Goal: Information Seeking & Learning: Learn about a topic

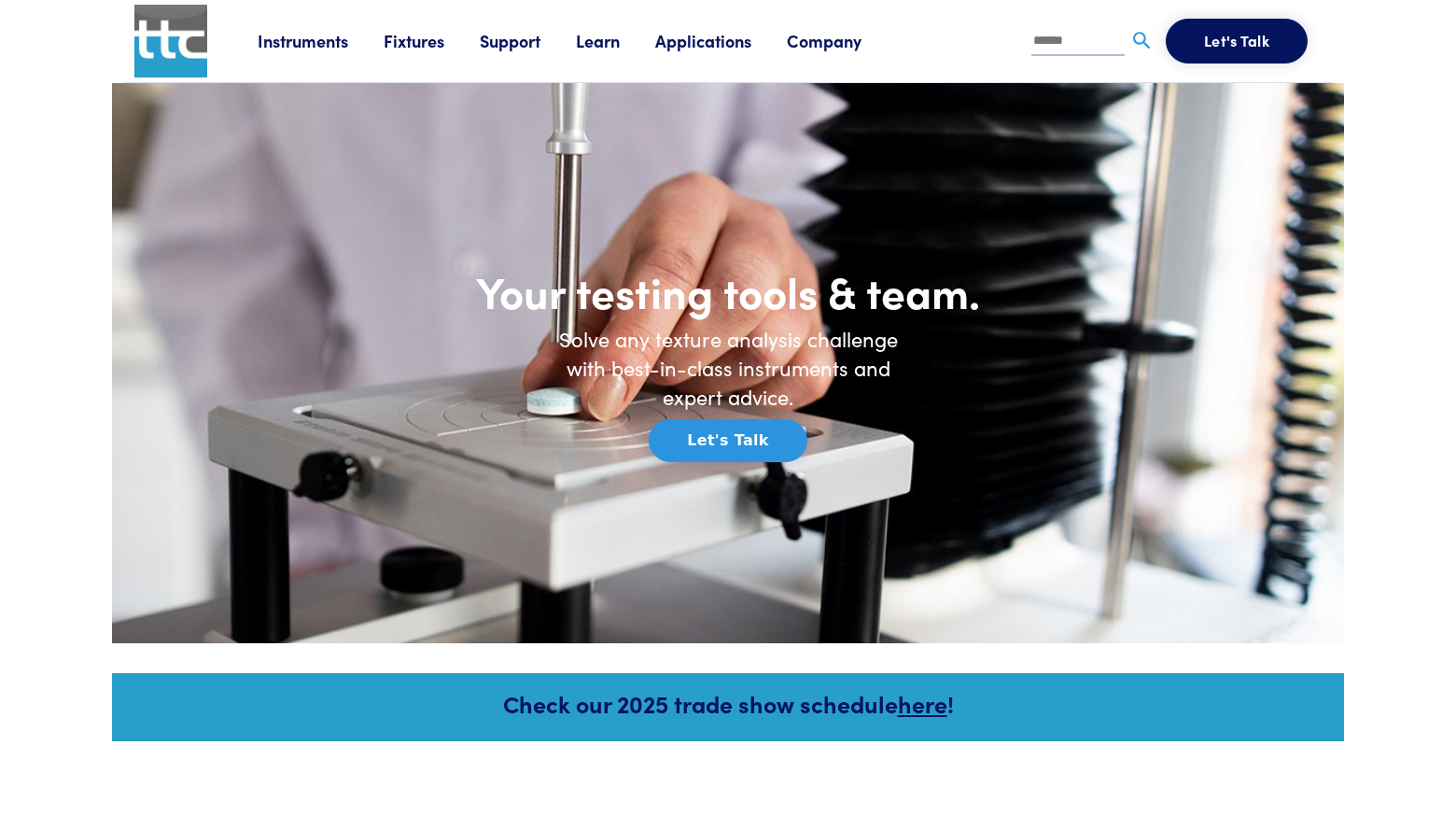
click at [289, 29] on link "Instruments" at bounding box center [320, 41] width 126 height 24
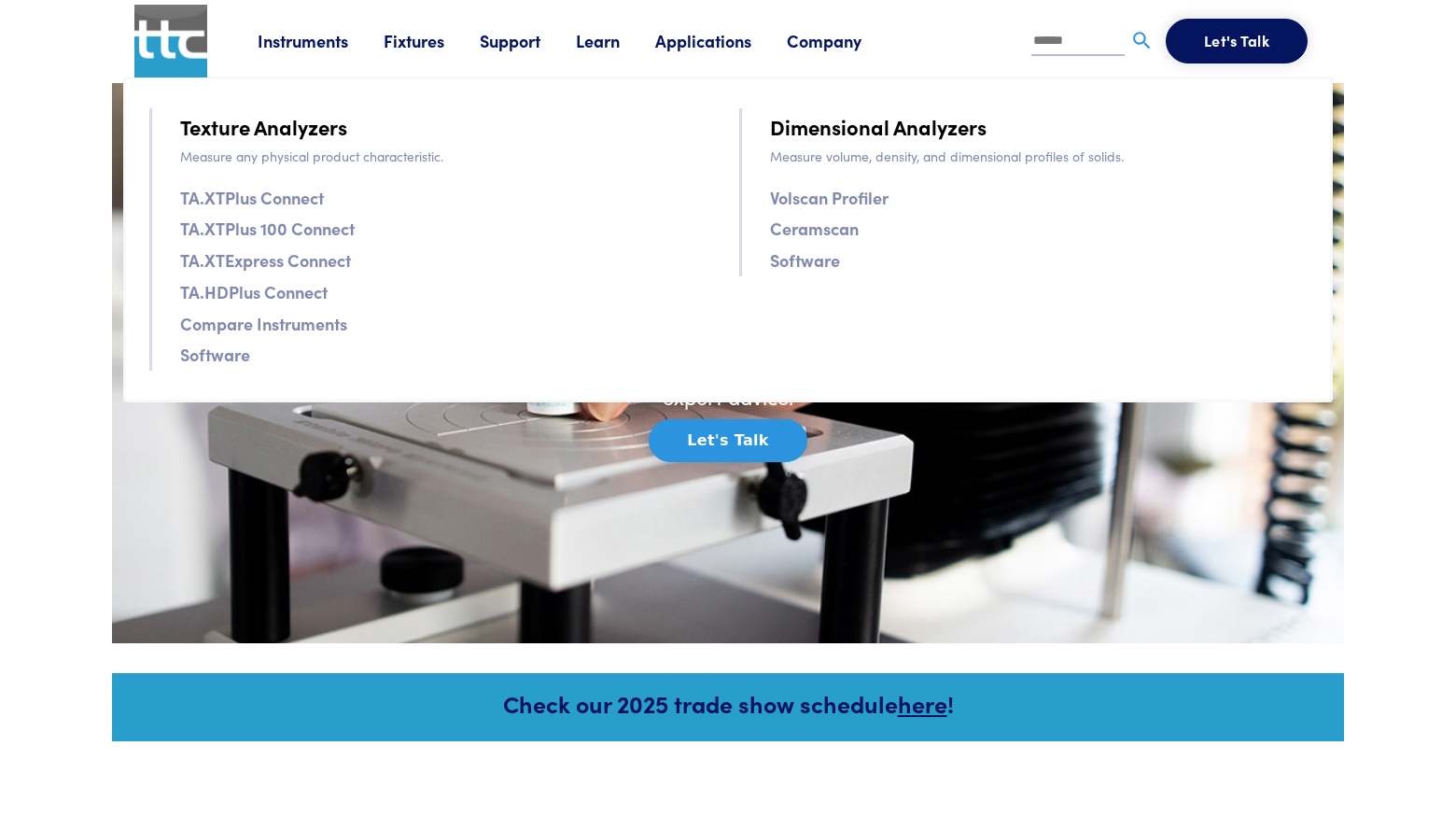
click at [235, 226] on link "TA.XTPlus 100 Connect" at bounding box center [267, 228] width 174 height 27
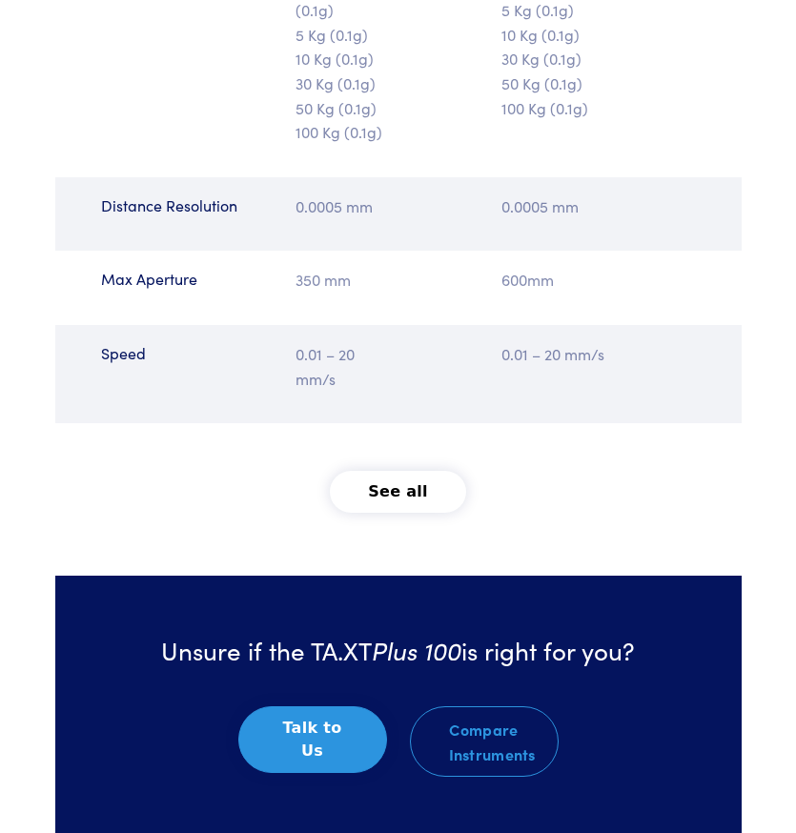
scroll to position [3955, 0]
